Goal: Task Accomplishment & Management: Manage account settings

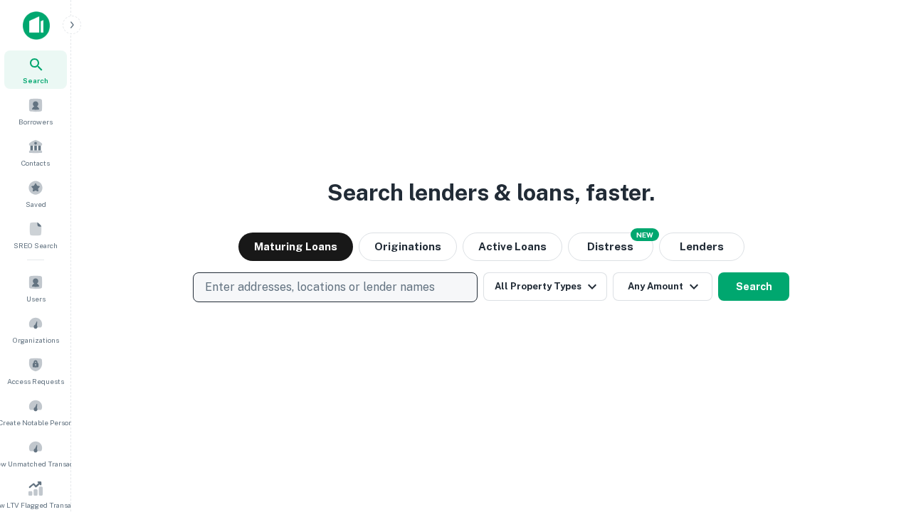
click at [334, 287] on p "Enter addresses, locations or lender names" at bounding box center [320, 287] width 230 height 17
type input "**********"
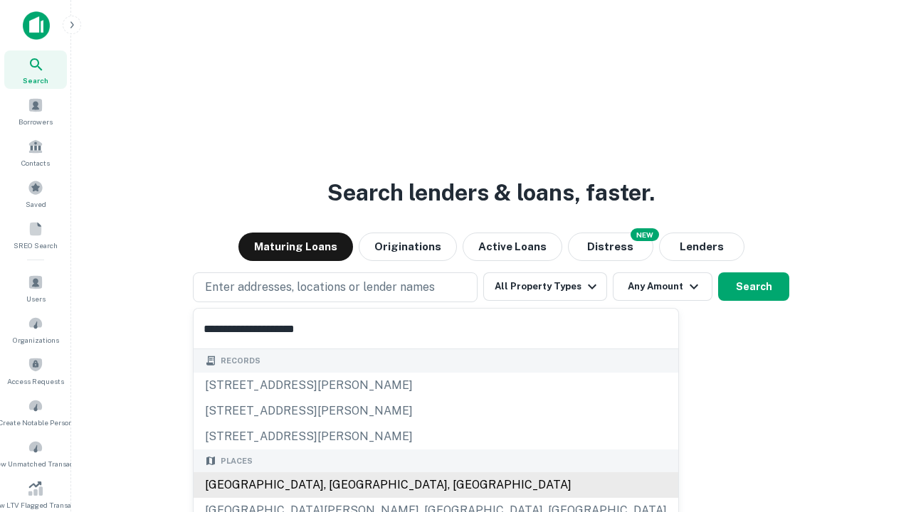
click at [340, 485] on div "[GEOGRAPHIC_DATA], [GEOGRAPHIC_DATA], [GEOGRAPHIC_DATA]" at bounding box center [436, 486] width 485 height 26
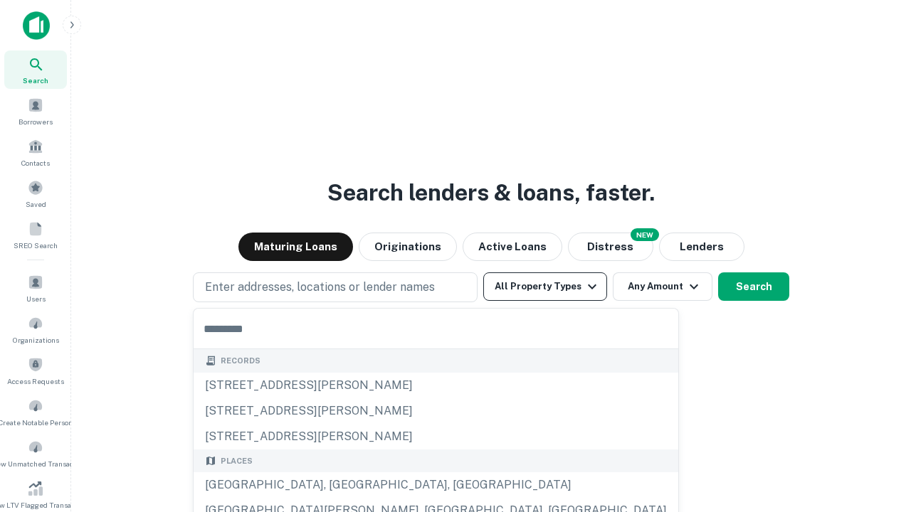
click at [545, 287] on button "All Property Types" at bounding box center [545, 287] width 124 height 28
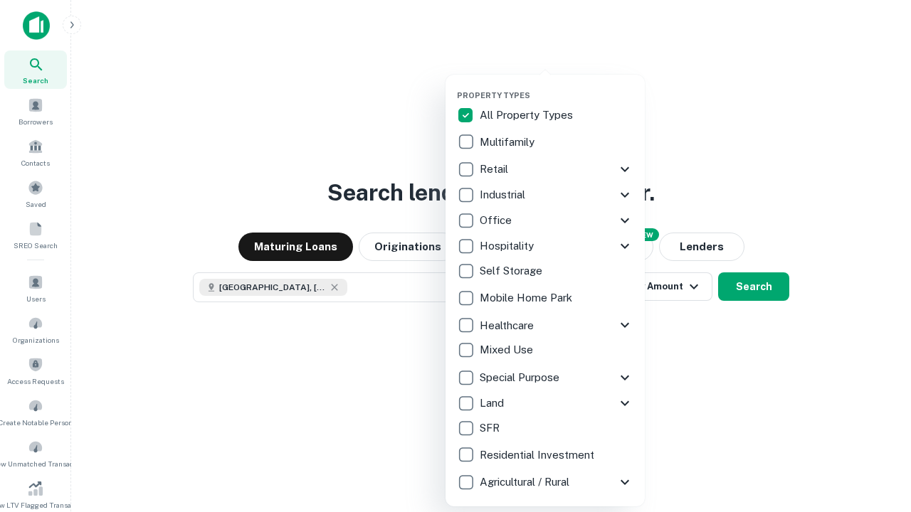
click at [556, 86] on button "button" at bounding box center [556, 86] width 199 height 1
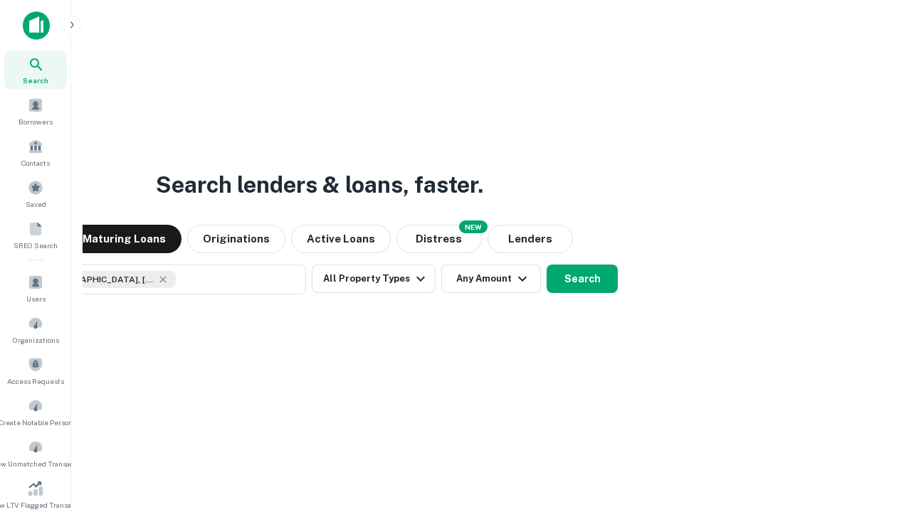
scroll to position [23, 0]
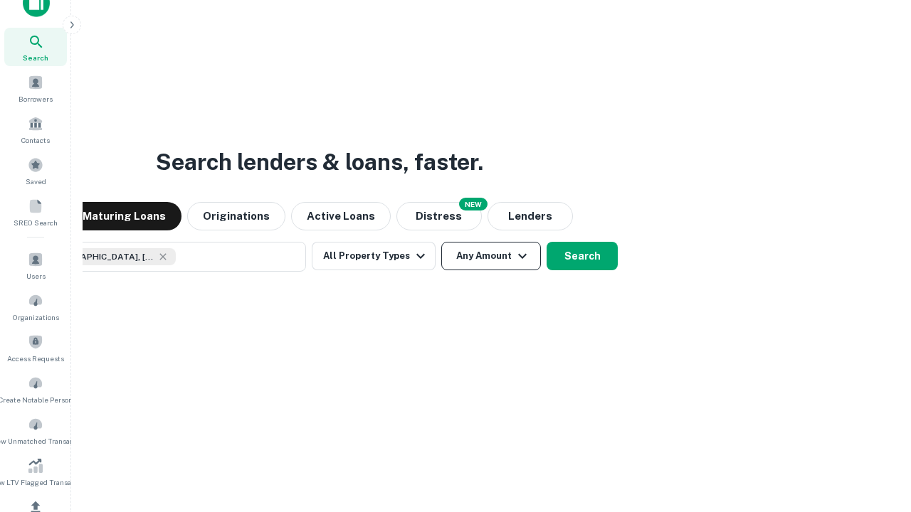
click at [441, 242] on button "Any Amount" at bounding box center [491, 256] width 100 height 28
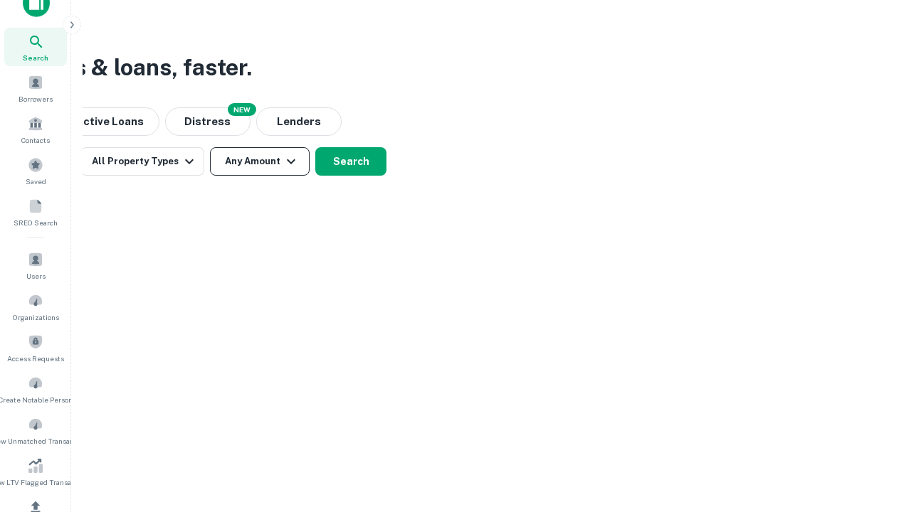
scroll to position [170, 0]
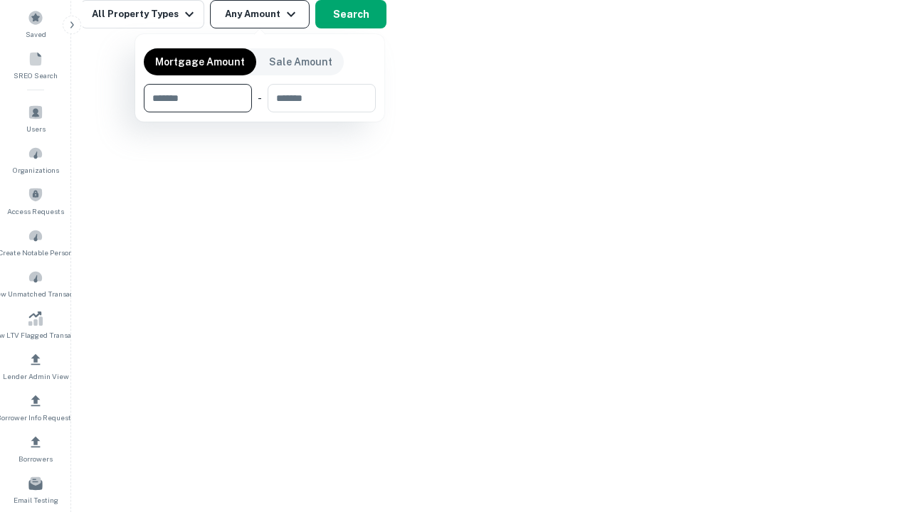
type input "*******"
click at [260, 112] on button "button" at bounding box center [260, 112] width 232 height 1
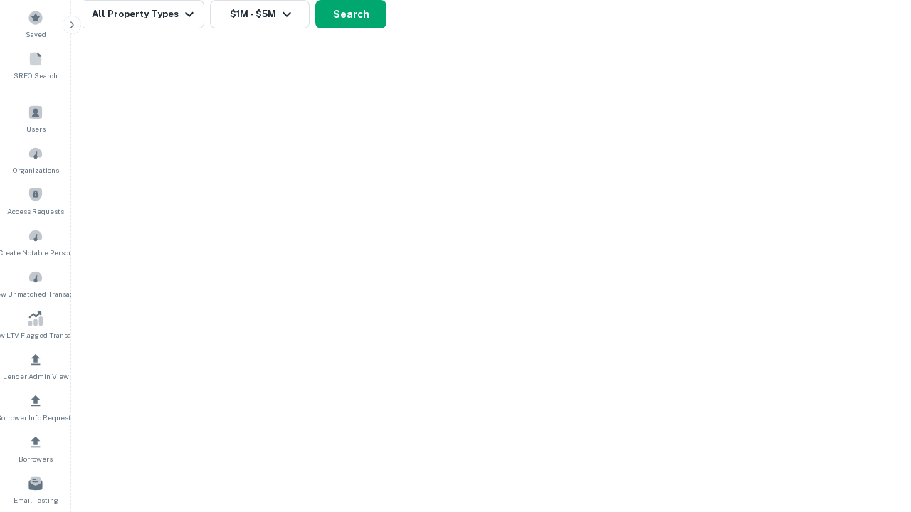
scroll to position [8, 263]
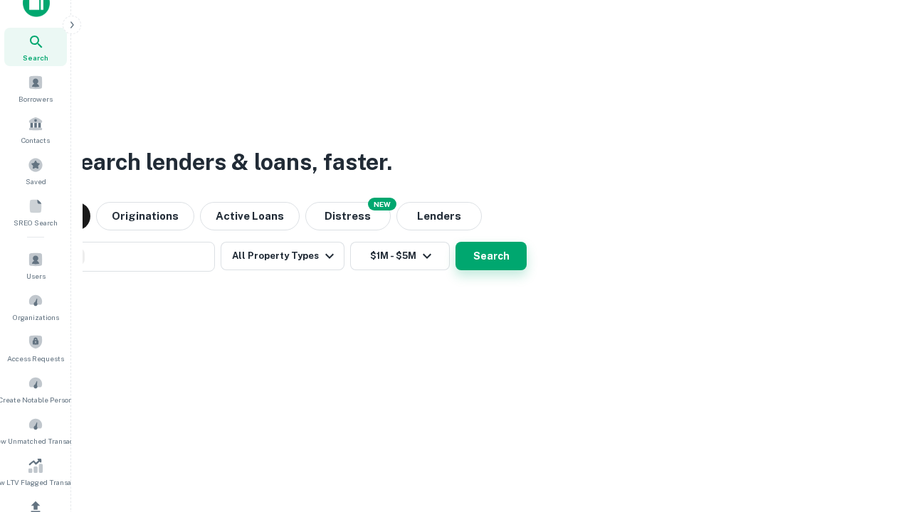
click at [455, 242] on button "Search" at bounding box center [490, 256] width 71 height 28
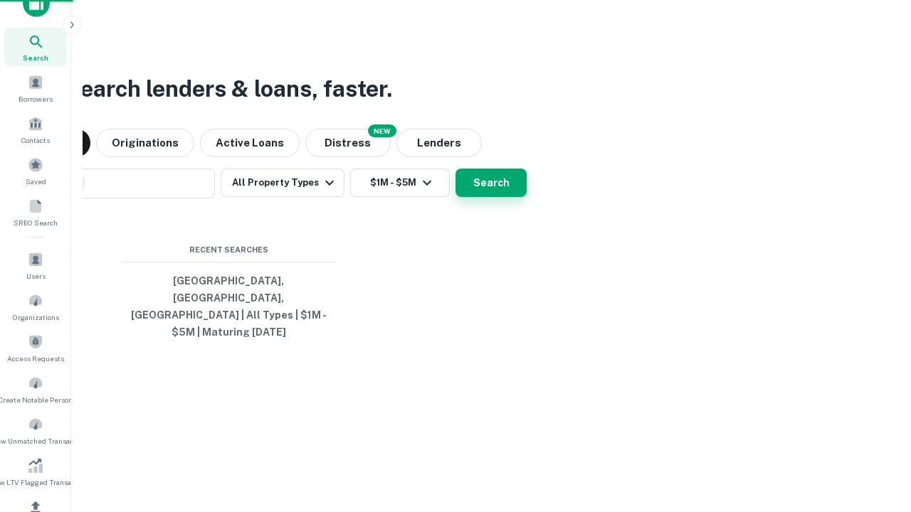
scroll to position [46, 403]
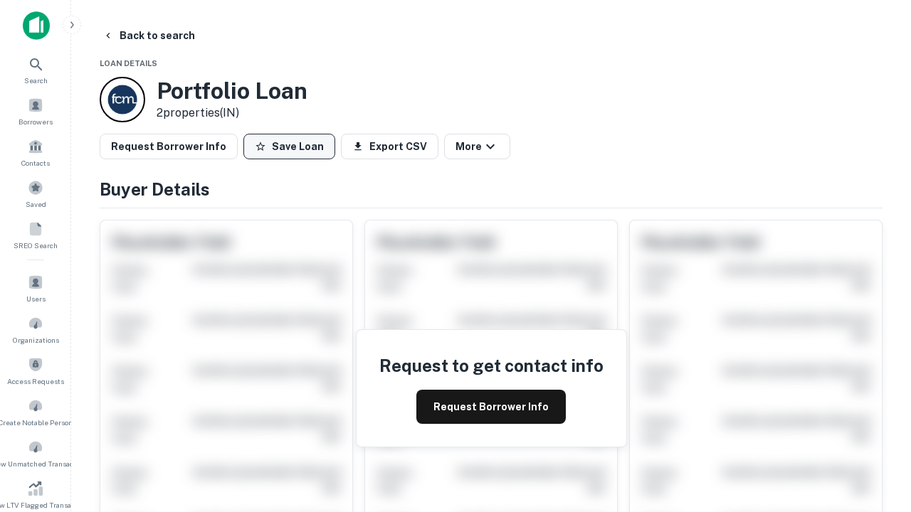
click at [289, 147] on button "Save Loan" at bounding box center [289, 147] width 92 height 26
click at [292, 147] on button "Save Loan" at bounding box center [289, 147] width 92 height 26
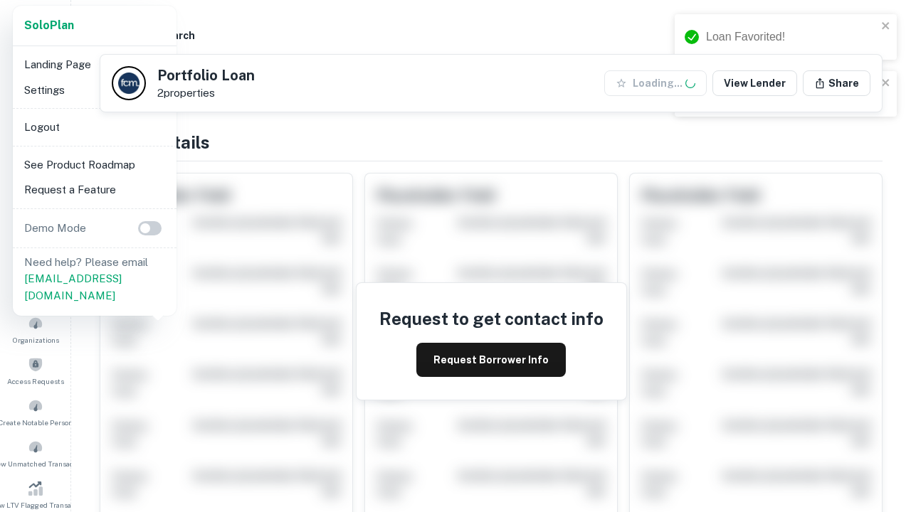
scroll to position [496, 0]
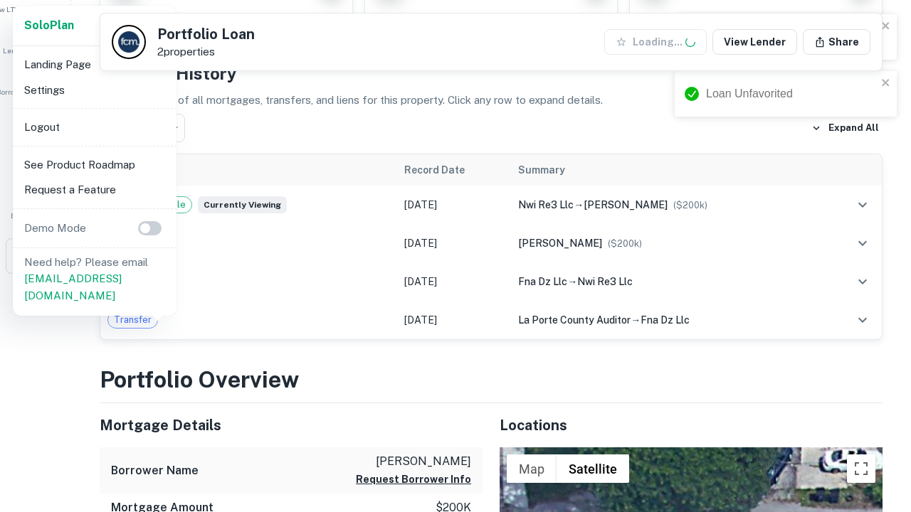
click at [94, 127] on li "Logout" at bounding box center [95, 128] width 152 height 26
